Goal: Information Seeking & Learning: Learn about a topic

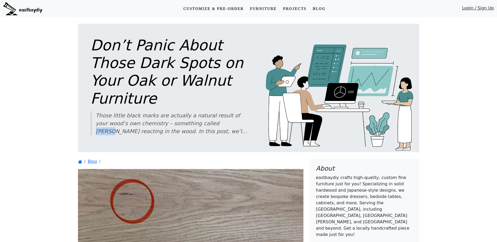
drag, startPoint x: 171, startPoint y: 106, endPoint x: 185, endPoint y: 106, distance: 14.2
click at [185, 111] on div "Those little black marks are actually a natural result of your wood’s own chemi…" at bounding box center [172, 123] width 153 height 24
drag, startPoint x: 175, startPoint y: 116, endPoint x: 237, endPoint y: 115, distance: 62.2
click at [237, 115] on div "Those little black marks are actually a natural result of your wood’s own chemi…" at bounding box center [172, 123] width 153 height 24
